Goal: Register for event/course

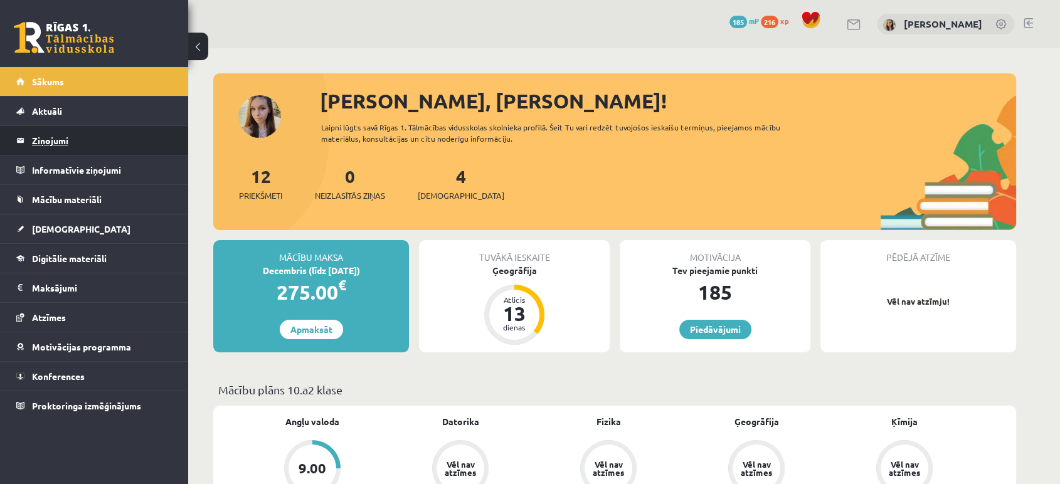
click at [45, 139] on legend "Ziņojumi 0" at bounding box center [102, 140] width 140 height 29
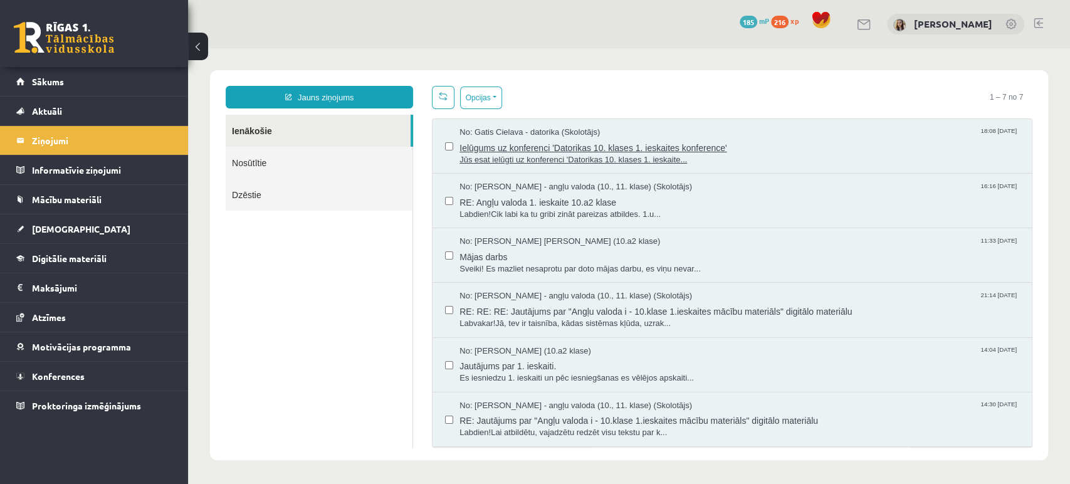
click at [509, 149] on span "Ielūgums uz konferenci 'Datorikas 10. klases 1. ieskaites konference'" at bounding box center [740, 147] width 560 height 16
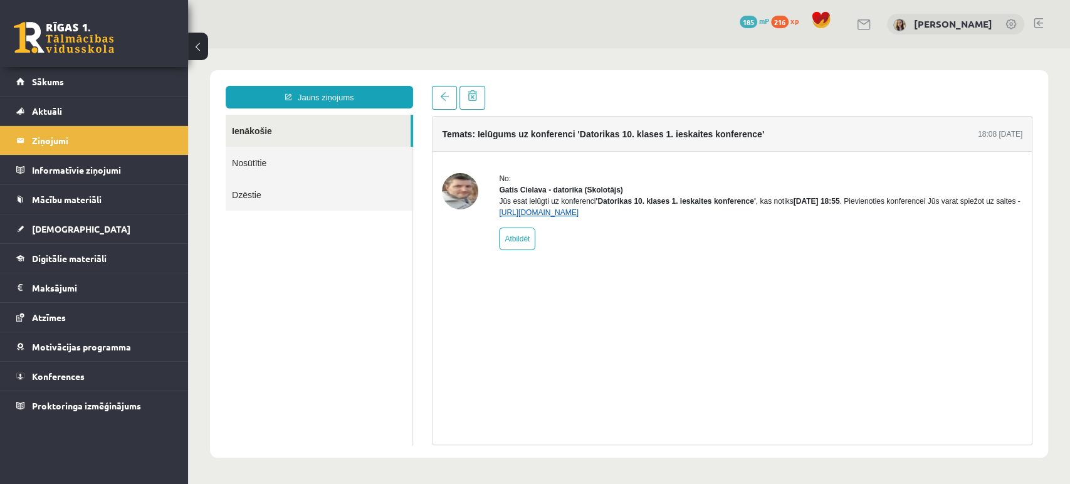
click at [551, 217] on link "https://eskola.r1tv.lv/conferences/4490/join" at bounding box center [539, 212] width 80 height 9
click at [579, 217] on link "https://eskola.r1tv.lv/conferences/4490/join" at bounding box center [539, 212] width 80 height 9
click at [631, 206] on b "'Datorikas 10. klases 1. ieskaites konference'" at bounding box center [676, 201] width 160 height 9
click at [639, 229] on div "No: Gatis Cielava - datorika (Skolotājs) Jūs esat ielūgti uz konferenci 'Datori…" at bounding box center [761, 211] width 524 height 77
click at [579, 217] on link "https://eskola.r1tv.lv/conferences/4490/join" at bounding box center [539, 212] width 80 height 9
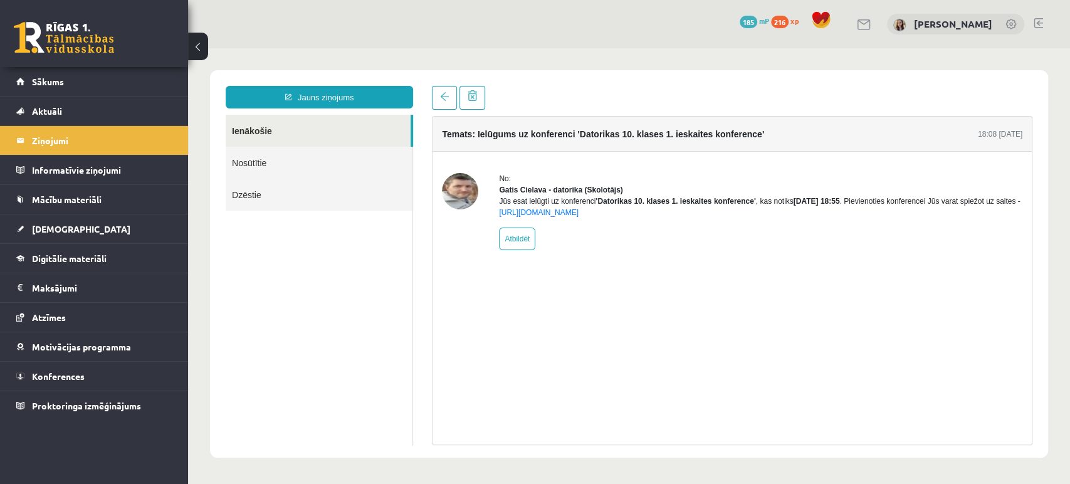
click at [75, 46] on link at bounding box center [64, 37] width 100 height 31
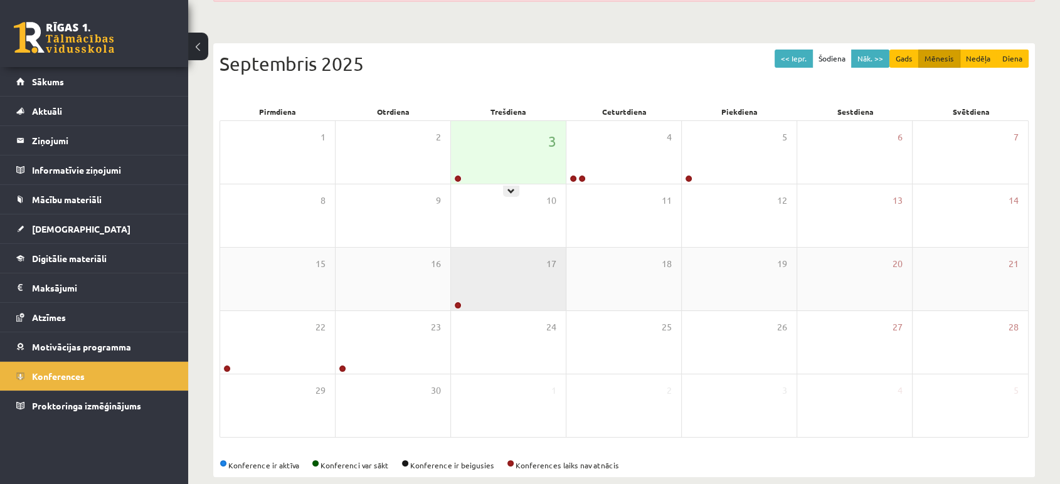
scroll to position [162, 0]
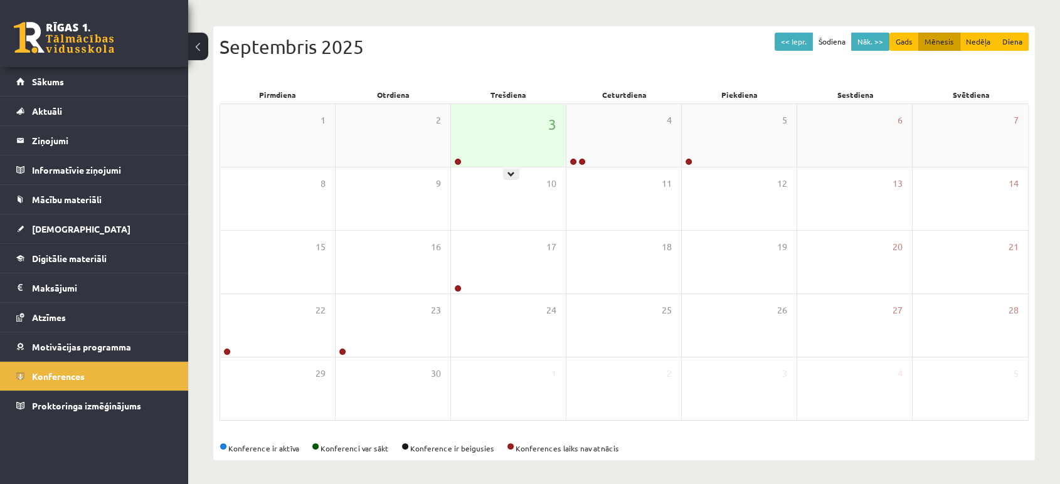
click at [522, 137] on div "3" at bounding box center [508, 135] width 115 height 63
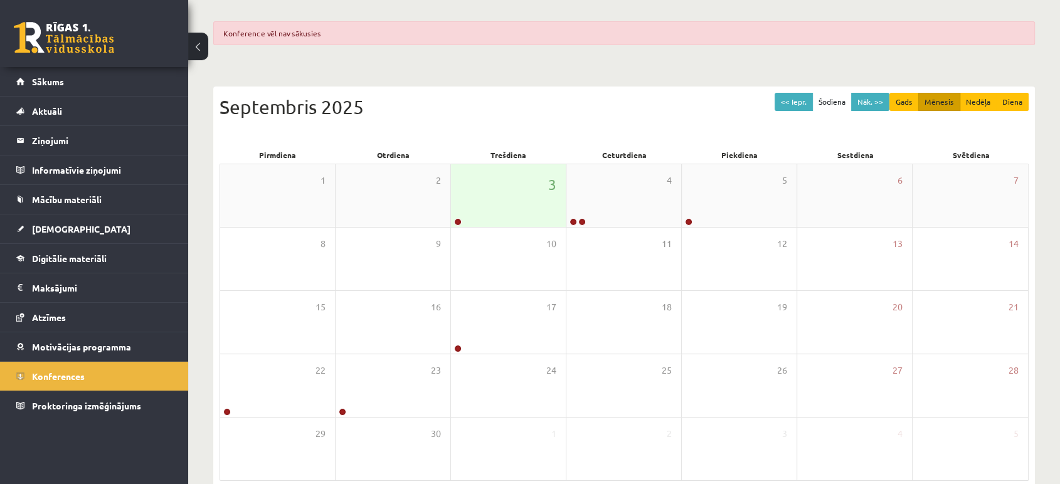
scroll to position [162, 0]
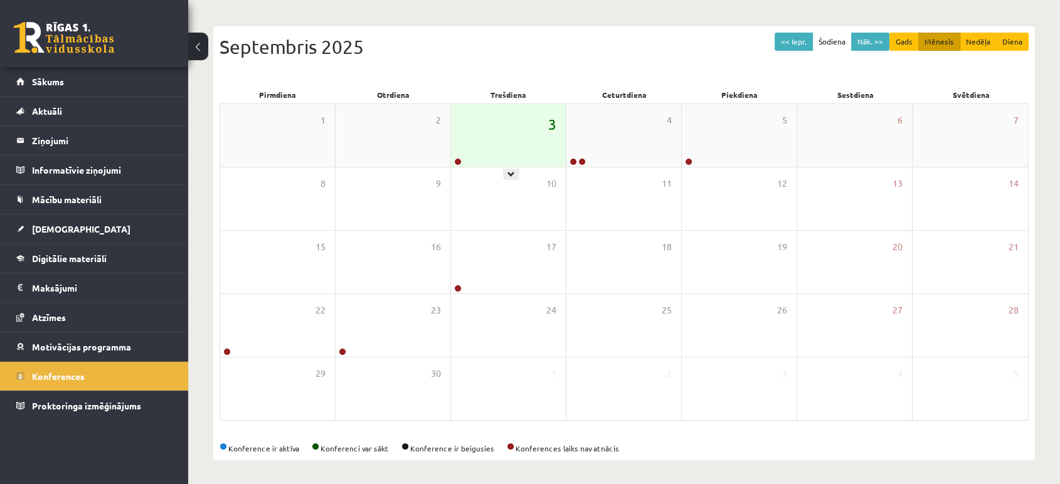
click at [552, 124] on span "3" at bounding box center [552, 123] width 8 height 21
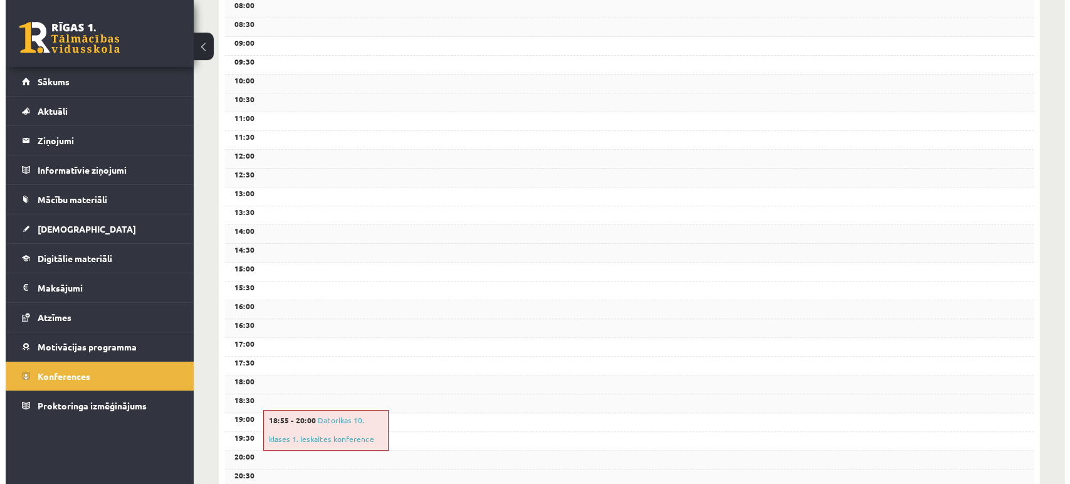
scroll to position [441, 0]
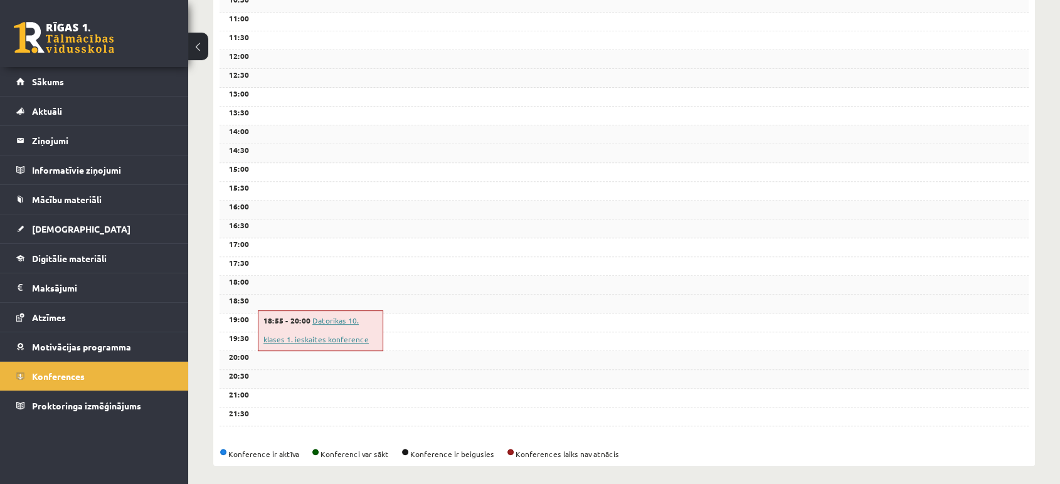
click at [334, 336] on link "Datorikas 10. klases 1. ieskaites konference" at bounding box center [315, 329] width 105 height 29
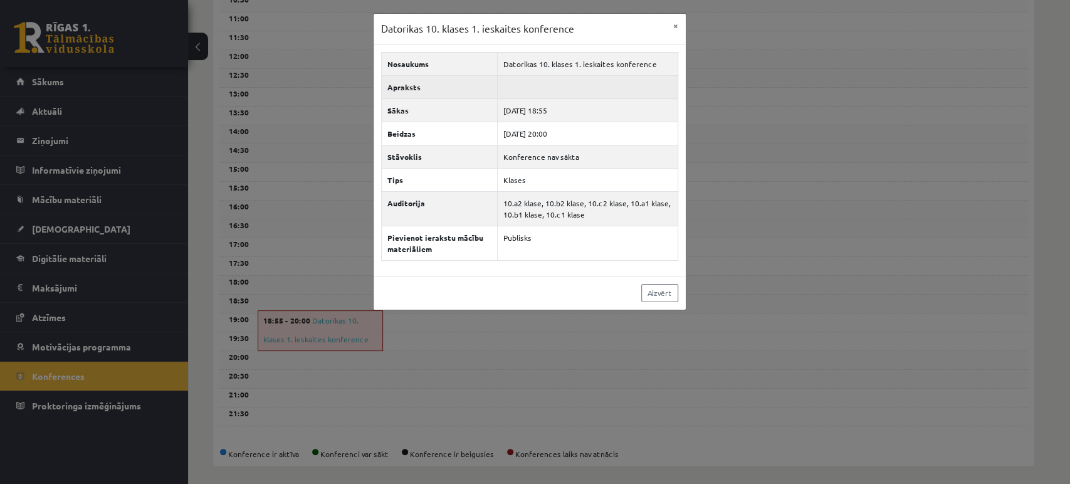
click at [522, 84] on td at bounding box center [587, 86] width 181 height 23
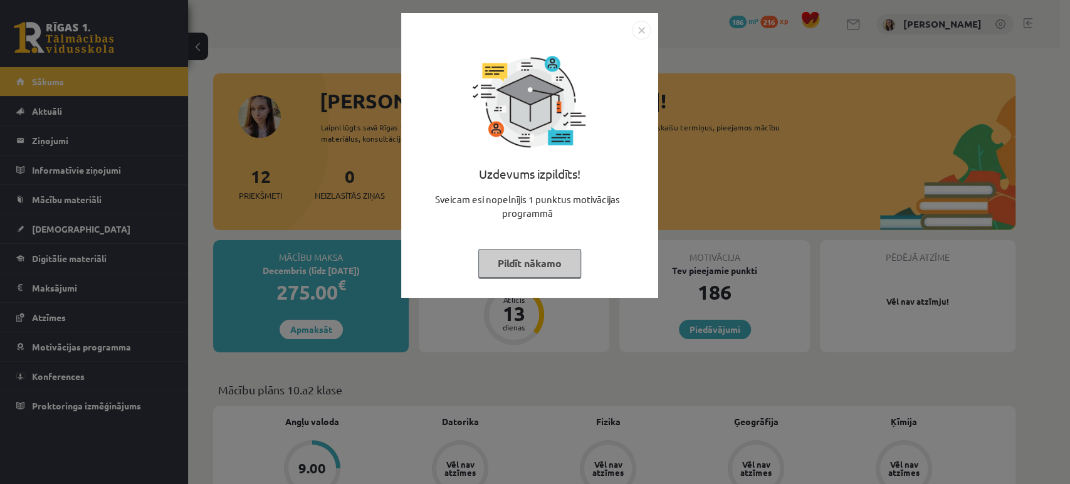
click at [547, 258] on button "Pildīt nākamo" at bounding box center [529, 263] width 103 height 29
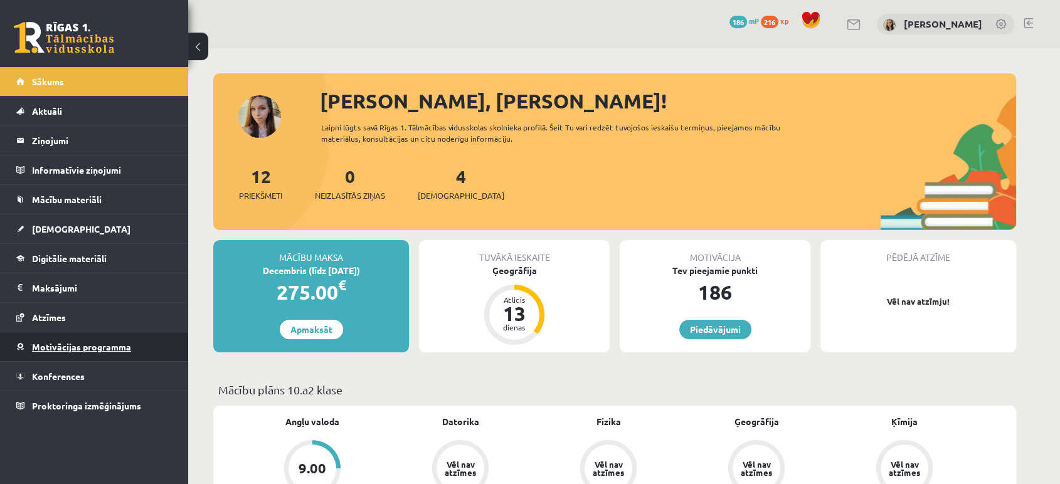
click at [65, 343] on span "Motivācijas programma" at bounding box center [81, 346] width 99 height 11
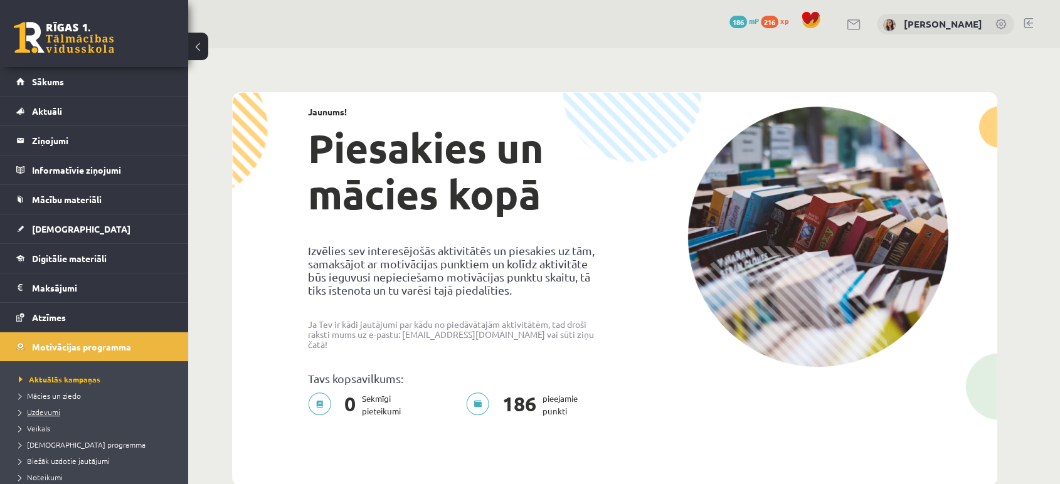
click at [49, 407] on span "Uzdevumi" at bounding box center [39, 412] width 41 height 10
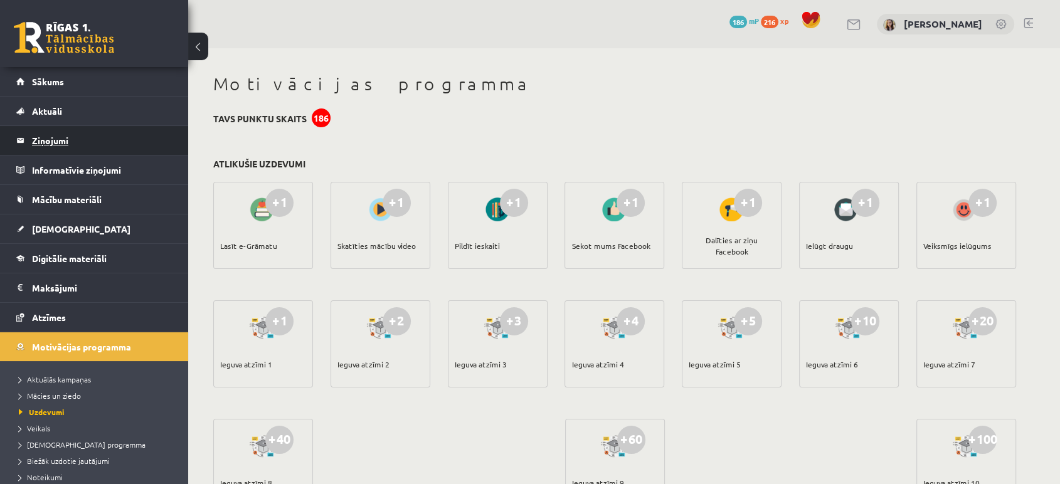
click at [35, 138] on legend "Ziņojumi 0" at bounding box center [102, 140] width 140 height 29
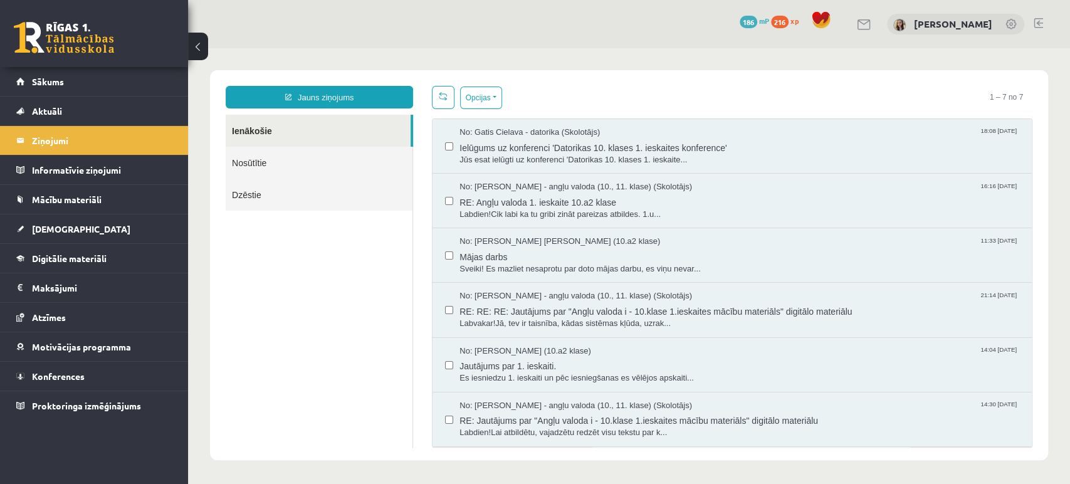
click at [240, 169] on link "Nosūtītie" at bounding box center [319, 163] width 187 height 32
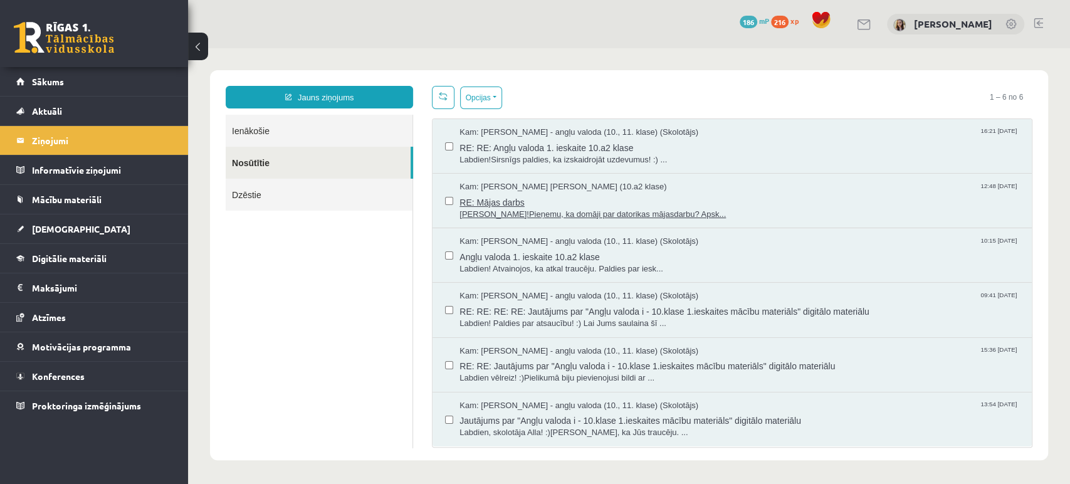
click at [512, 209] on span "Sveika!Pieņemu, ka domāji par datorikas mājasdarbu? Apsk..." at bounding box center [740, 215] width 560 height 12
